Goal: Task Accomplishment & Management: Manage account settings

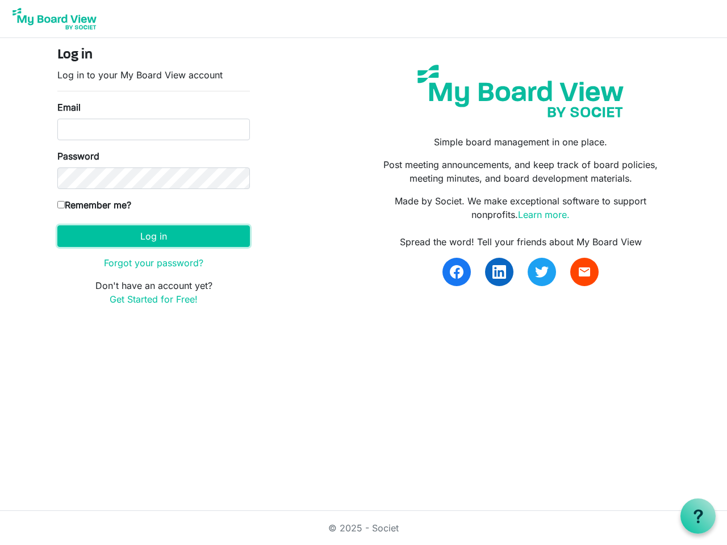
click at [153, 236] on button "Log in" at bounding box center [153, 237] width 193 height 22
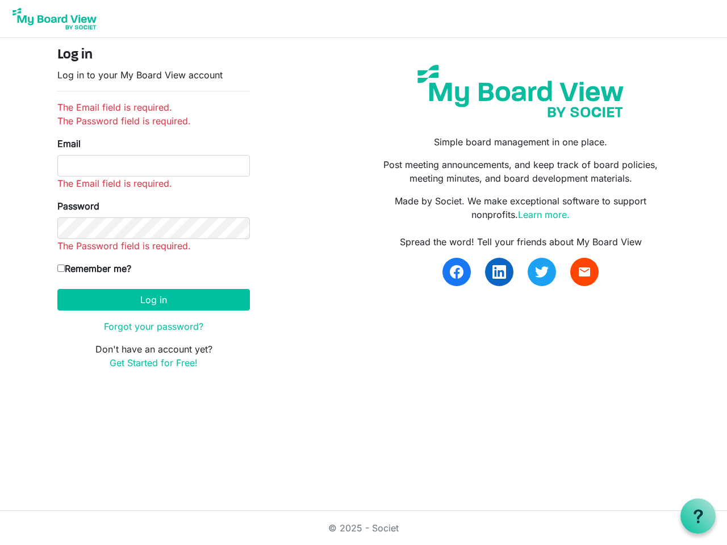
click at [698, 517] on use at bounding box center [698, 517] width 9 height 14
